Goal: Find specific page/section: Find specific page/section

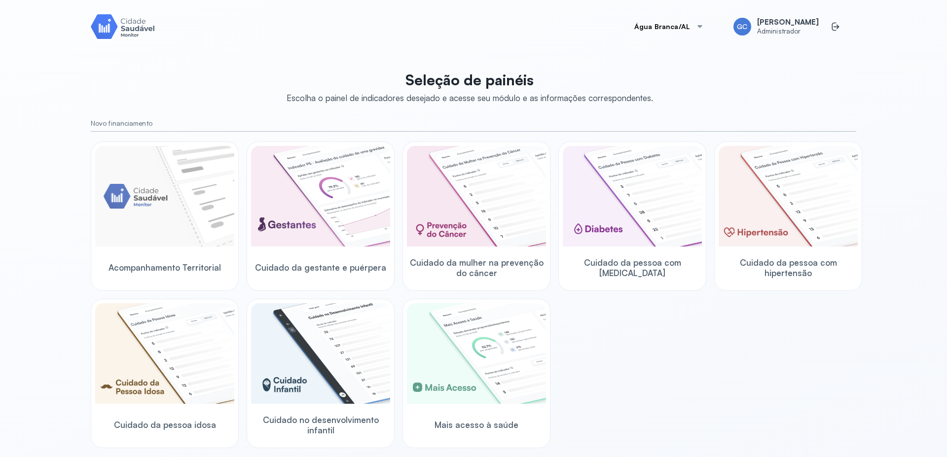
click at [690, 29] on button "Água Branca/AL" at bounding box center [669, 27] width 93 height 20
click at [701, 24] on div at bounding box center [700, 27] width 8 height 8
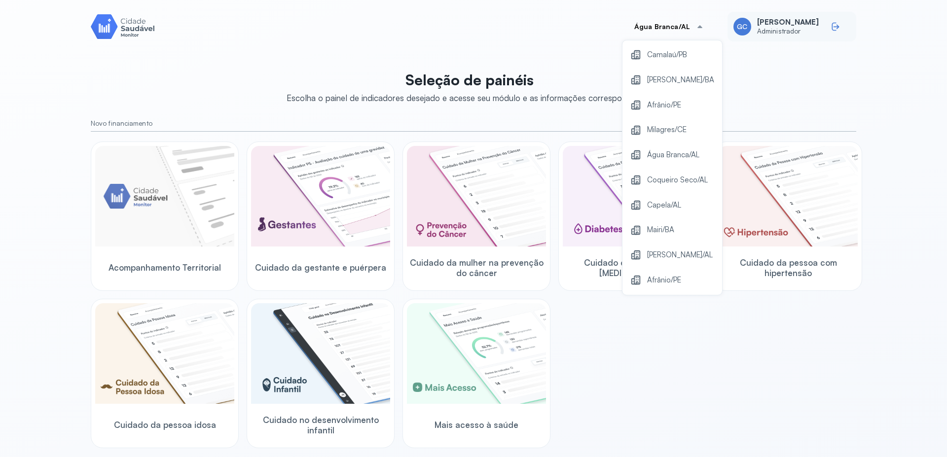
click at [834, 26] on icon at bounding box center [837, 27] width 6 height 4
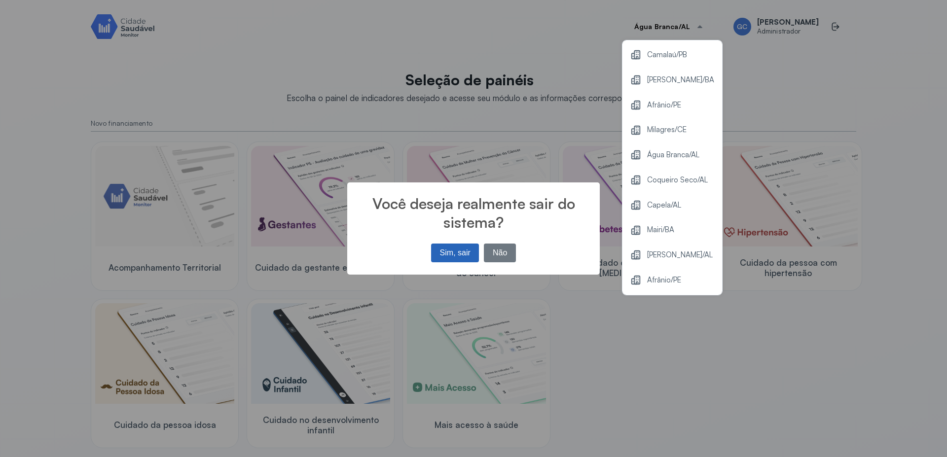
click at [454, 250] on button "Sim, sair" at bounding box center [455, 253] width 48 height 19
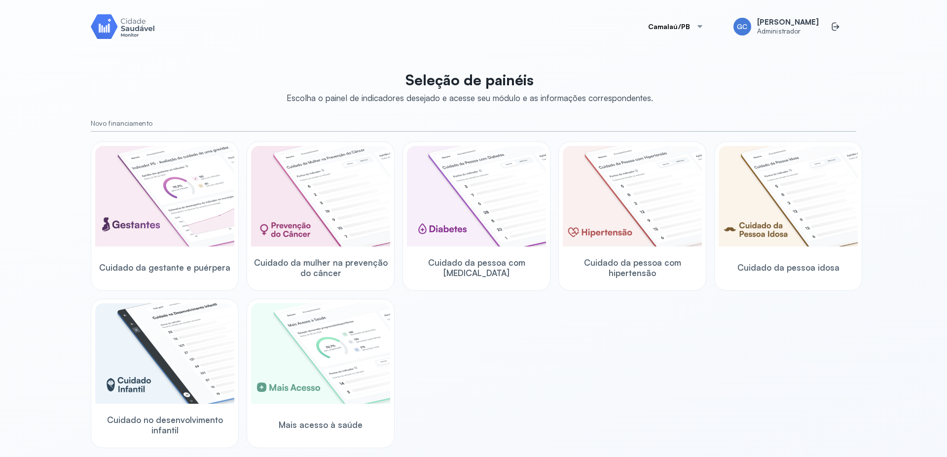
click at [678, 26] on button "Camalaú/PB" at bounding box center [676, 27] width 80 height 20
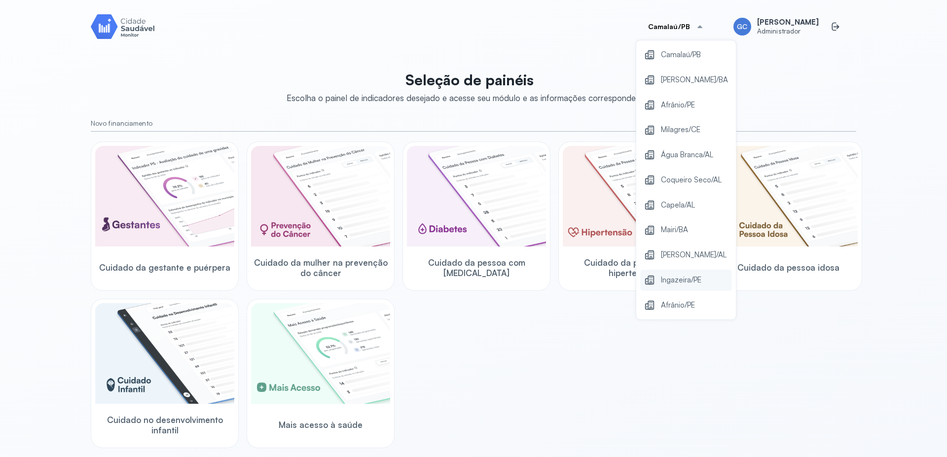
click at [683, 282] on span "Ingazeira/PE" at bounding box center [681, 280] width 40 height 13
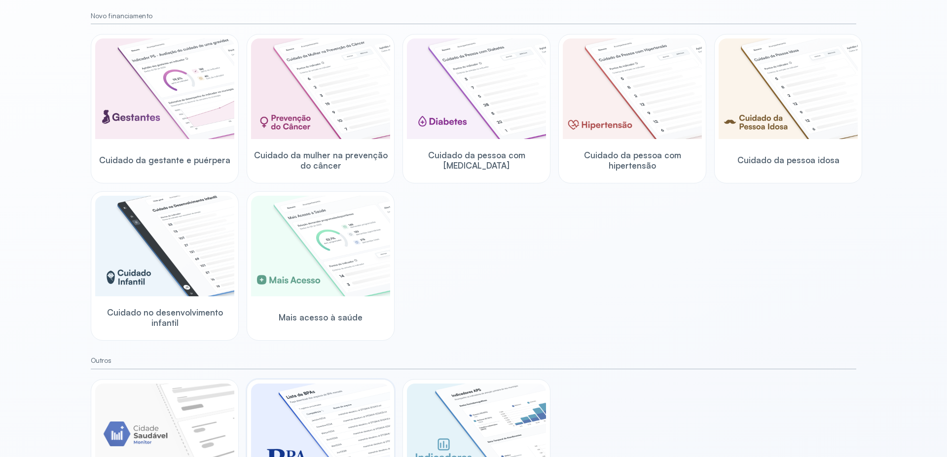
scroll to position [199, 0]
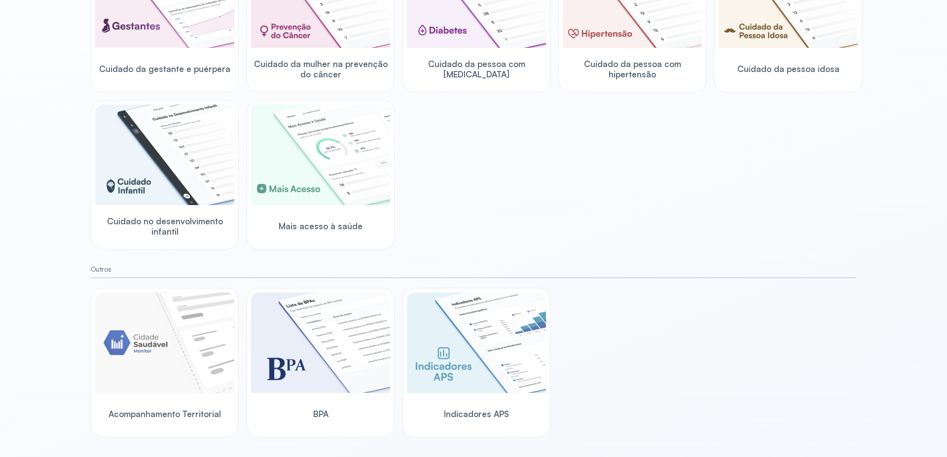
click at [154, 261] on div "Seleção de painéis Escolha o painel de indicadores desejado e acesse seu módulo…" at bounding box center [474, 161] width 766 height 591
click at [133, 270] on small "Outros" at bounding box center [474, 269] width 766 height 8
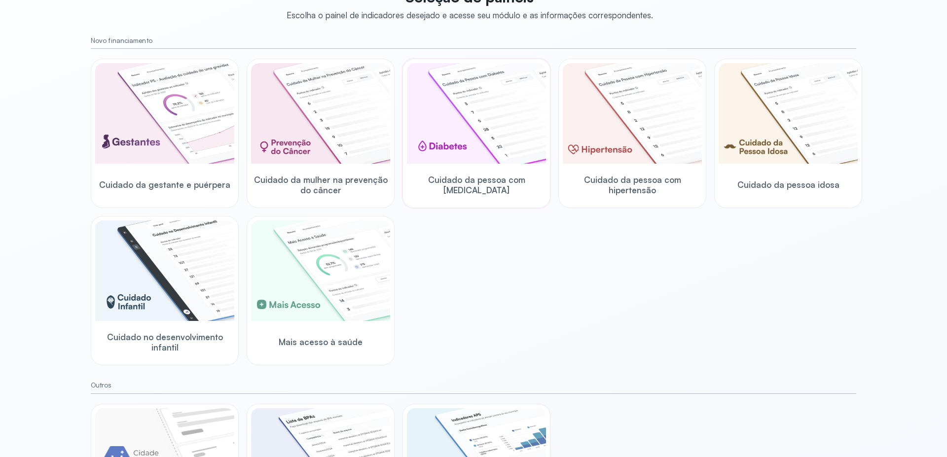
scroll to position [0, 0]
